Goal: Find specific page/section: Find specific page/section

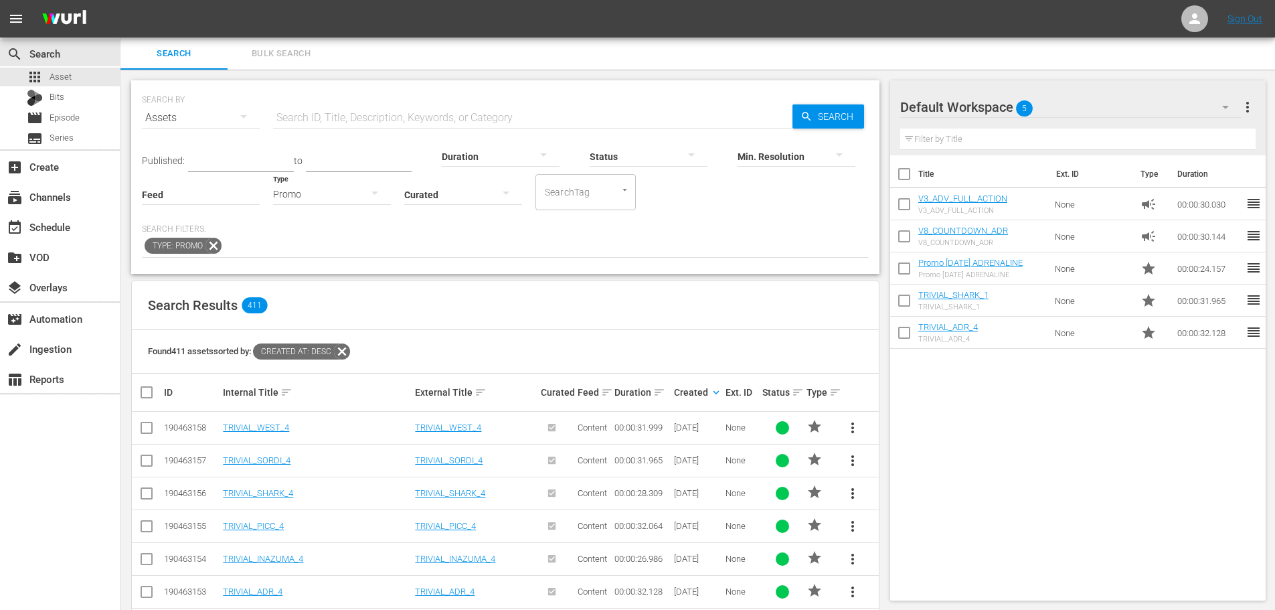
click at [312, 122] on input "text" at bounding box center [532, 118] width 519 height 32
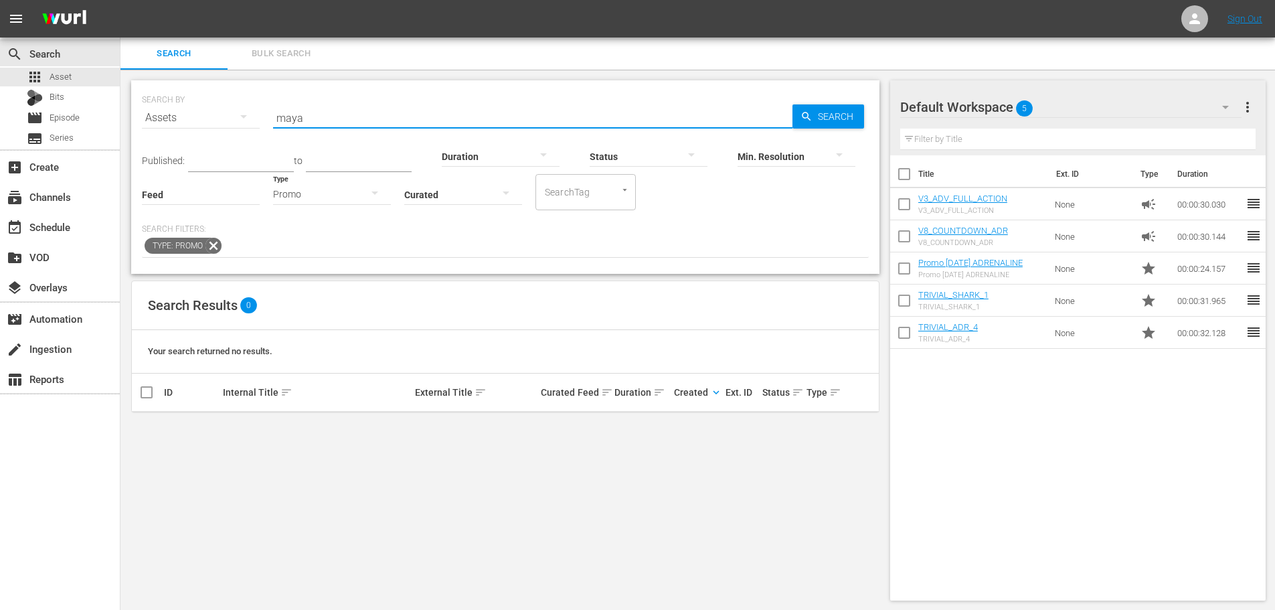
drag, startPoint x: 310, startPoint y: 116, endPoint x: 259, endPoint y: 136, distance: 54.7
click at [259, 134] on div "SEARCH BY Search By Assets Search ID, Title, Description, Keywords, or Category…" at bounding box center [505, 110] width 727 height 48
drag, startPoint x: 300, startPoint y: 116, endPoint x: 136, endPoint y: 147, distance: 166.8
click at [136, 147] on div "SEARCH BY Search By Assets Search ID, Title, Description, Keywords, or Category…" at bounding box center [505, 176] width 748 height 193
type input "viaggio nella terra"
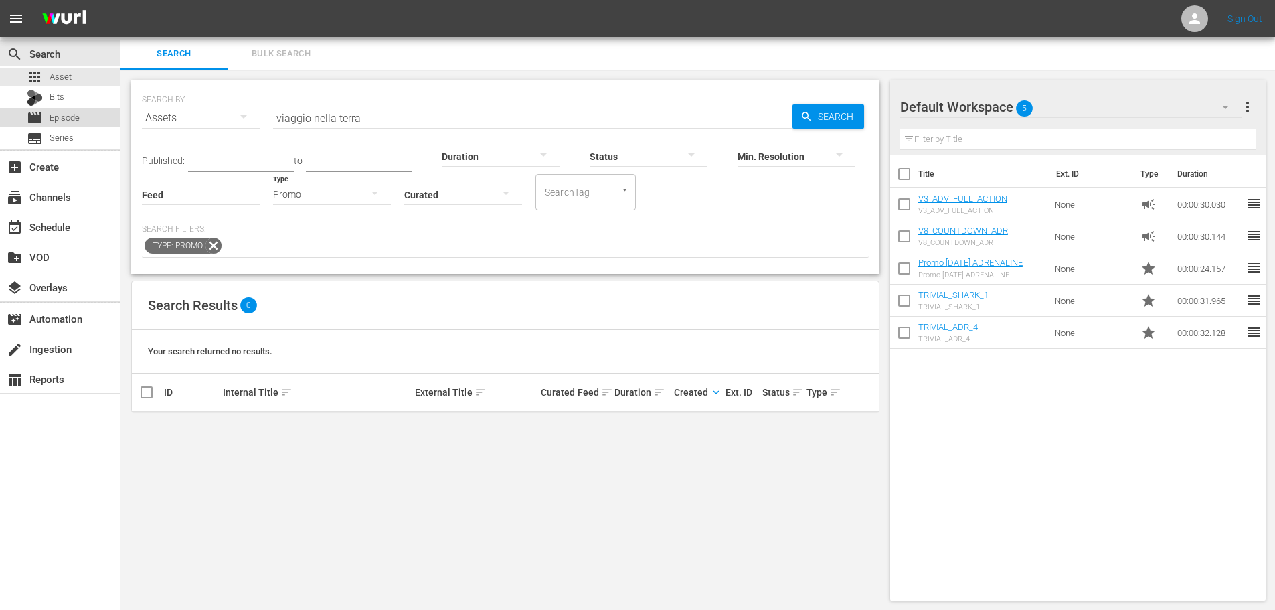
click at [82, 118] on div "movie Episode" at bounding box center [60, 117] width 120 height 19
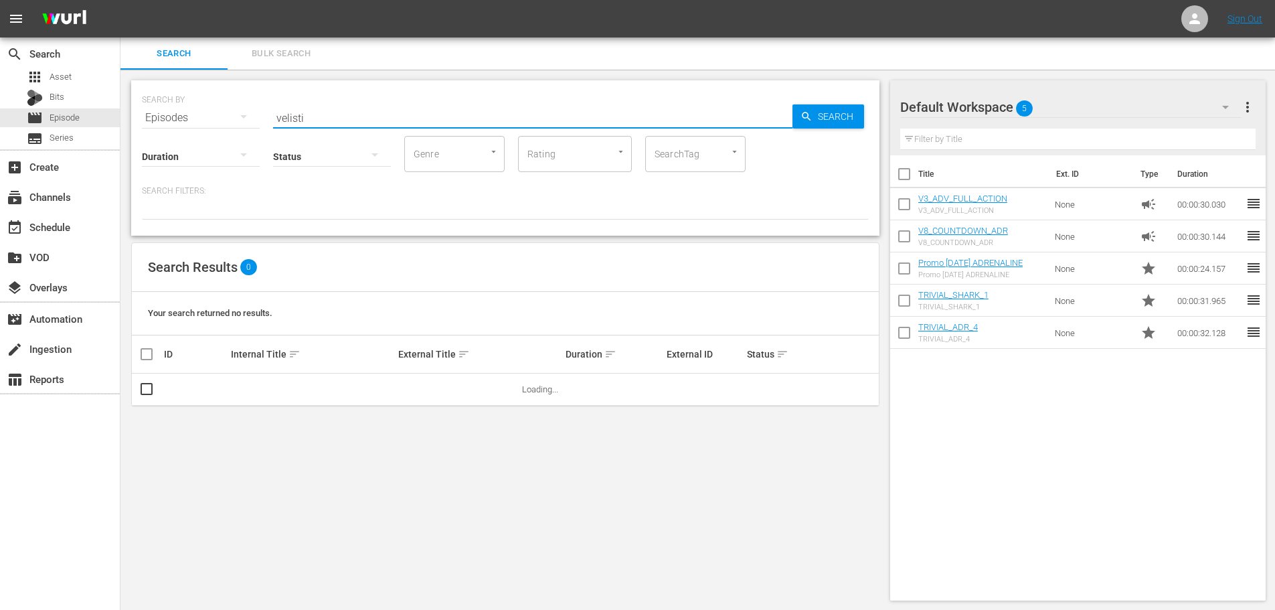
drag, startPoint x: 340, startPoint y: 114, endPoint x: 156, endPoint y: 139, distance: 185.8
click at [156, 139] on div "SEARCH BY Search By Episodes Search ID, Title, Description, Keywords, or Catego…" at bounding box center [505, 157] width 748 height 155
drag, startPoint x: 313, startPoint y: 116, endPoint x: 248, endPoint y: 126, distance: 65.8
click at [248, 126] on div "SEARCH BY Search By Episodes Search ID, Title, Description, Keywords, or Catego…" at bounding box center [505, 157] width 748 height 155
type input "[GEOGRAPHIC_DATA]"
